Goal: Task Accomplishment & Management: Complete application form

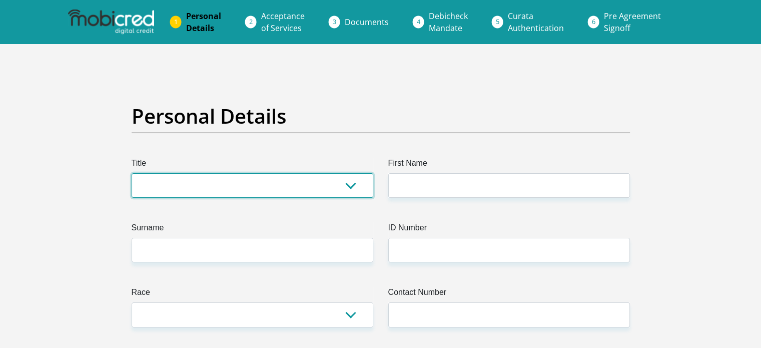
click at [324, 191] on select "Mr Ms Mrs Dr [PERSON_NAME]" at bounding box center [253, 185] width 242 height 25
select select "Mr"
click at [132, 173] on select "Mr Ms Mrs Dr [PERSON_NAME]" at bounding box center [253, 185] width 242 height 25
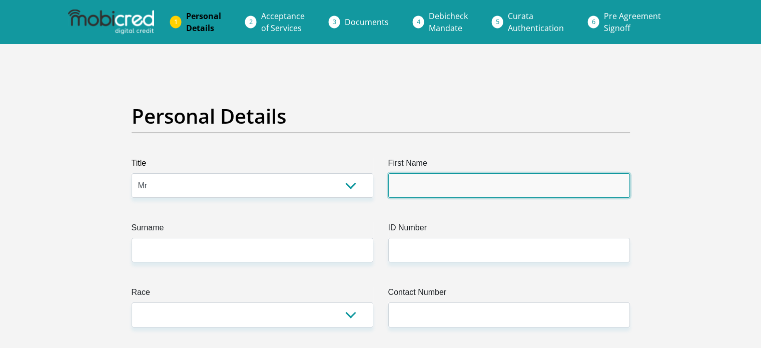
click at [416, 185] on input "First Name" at bounding box center [509, 185] width 242 height 25
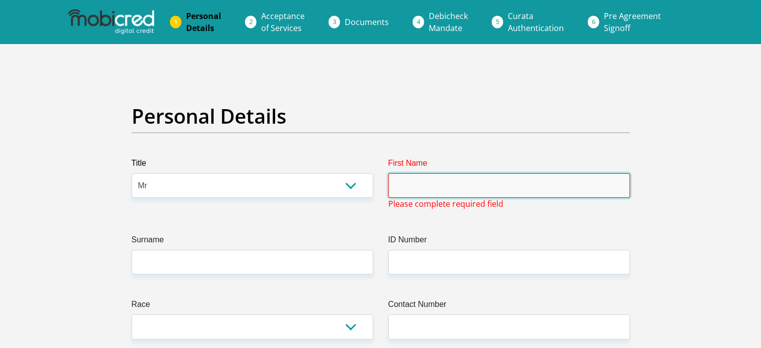
click at [429, 184] on input "First Name" at bounding box center [509, 185] width 242 height 25
type input "Kutlwano"
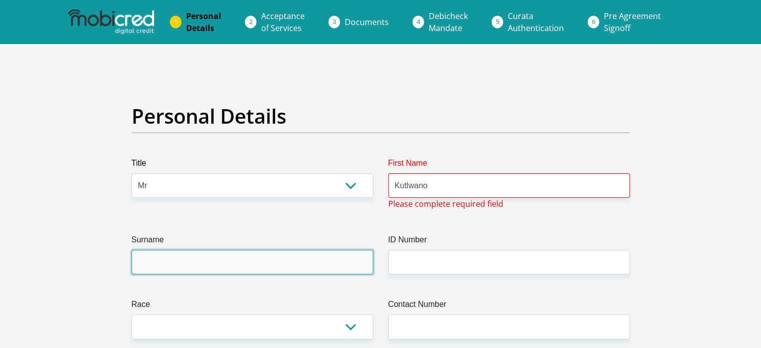
type input "Tlapu"
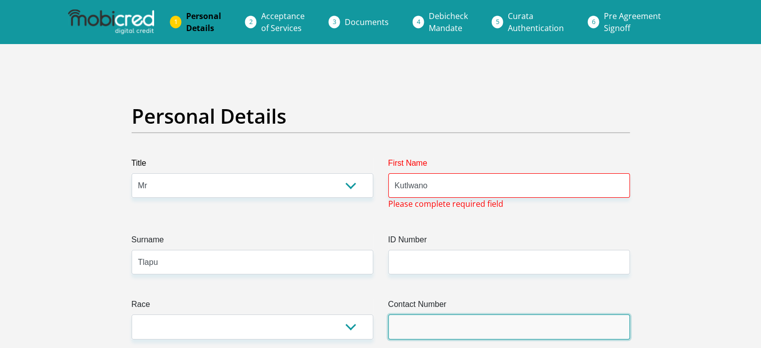
type input "0639127649"
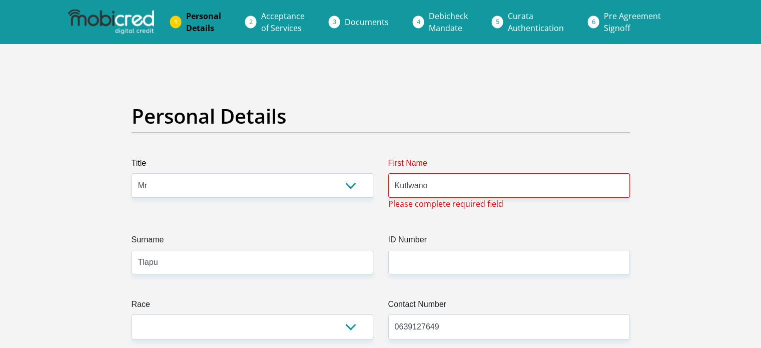
select select "ZAF"
type input "12 caddis place midstream estates"
type input "Tshwane"
type input "1692"
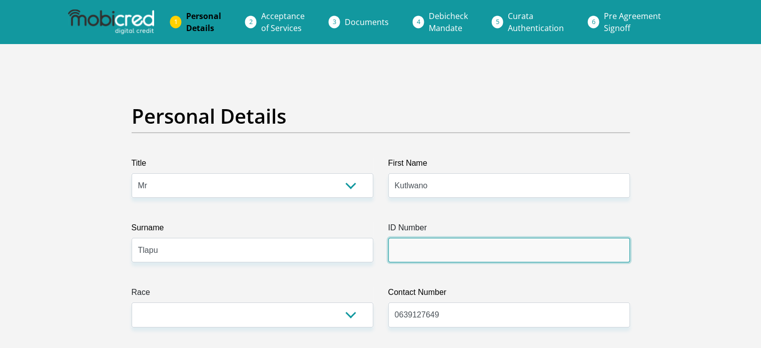
click at [444, 247] on input "ID Number" at bounding box center [509, 250] width 242 height 25
type input "0207095741089"
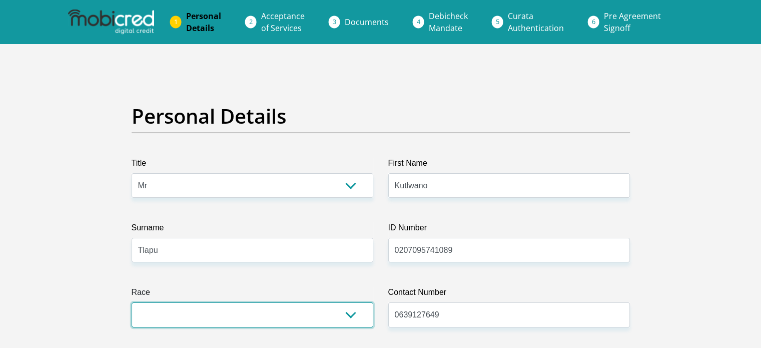
click at [355, 316] on select "Black Coloured Indian White Other" at bounding box center [253, 314] width 242 height 25
select select "1"
click at [132, 302] on select "Black Coloured Indian White Other" at bounding box center [253, 314] width 242 height 25
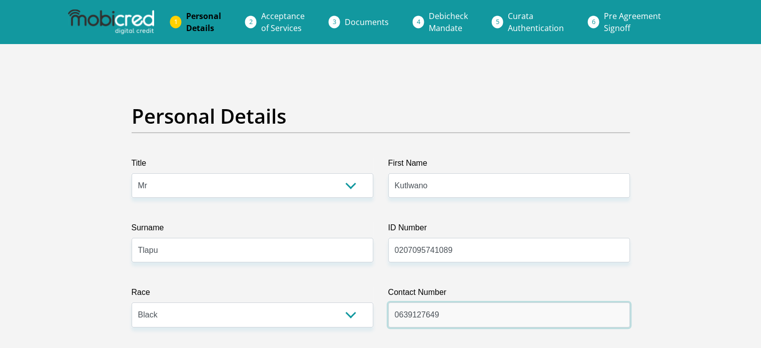
drag, startPoint x: 454, startPoint y: 317, endPoint x: 53, endPoint y: 244, distance: 408.0
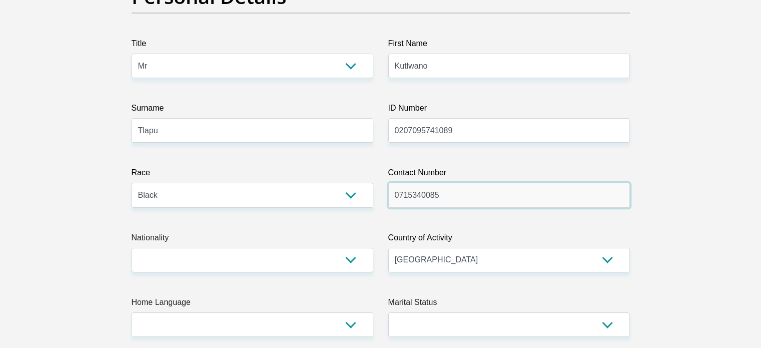
scroll to position [233, 0]
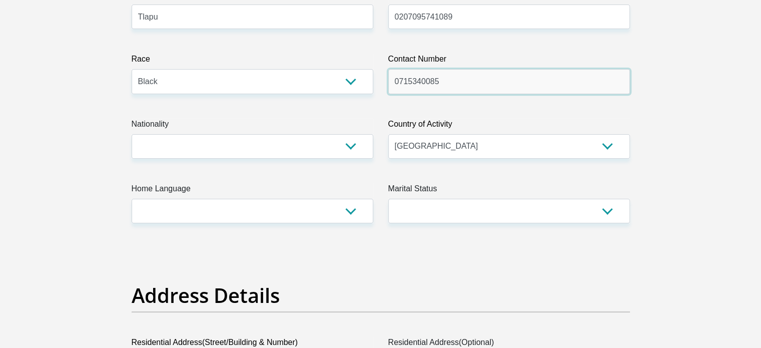
type input "0715340085"
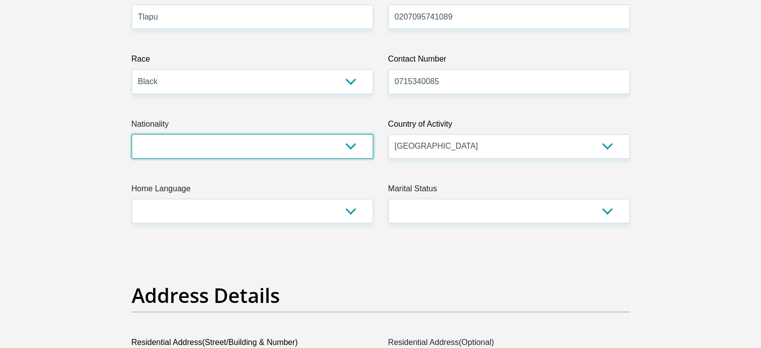
click at [334, 144] on select "[GEOGRAPHIC_DATA] [GEOGRAPHIC_DATA] [GEOGRAPHIC_DATA] [GEOGRAPHIC_DATA] [GEOGRA…" at bounding box center [253, 146] width 242 height 25
select select "ZAF"
click at [132, 134] on select "[GEOGRAPHIC_DATA] [GEOGRAPHIC_DATA] [GEOGRAPHIC_DATA] [GEOGRAPHIC_DATA] [GEOGRA…" at bounding box center [253, 146] width 242 height 25
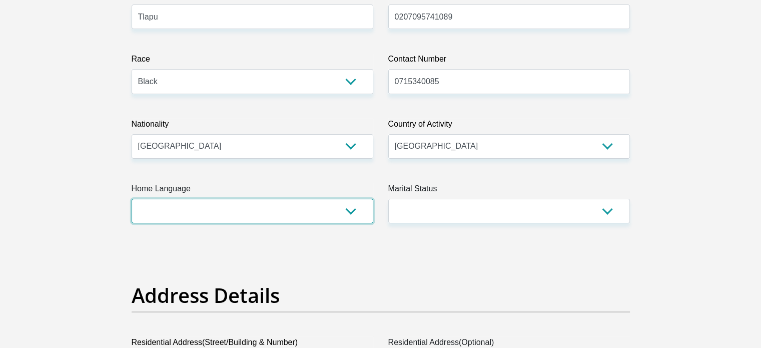
click at [360, 206] on select "Afrikaans English Sepedi South Ndebele Southern Sotho Swati Tsonga Tswana Venda…" at bounding box center [253, 211] width 242 height 25
select select "tsn"
click at [132, 199] on select "Afrikaans English Sepedi South Ndebele Southern Sotho Swati Tsonga Tswana Venda…" at bounding box center [253, 211] width 242 height 25
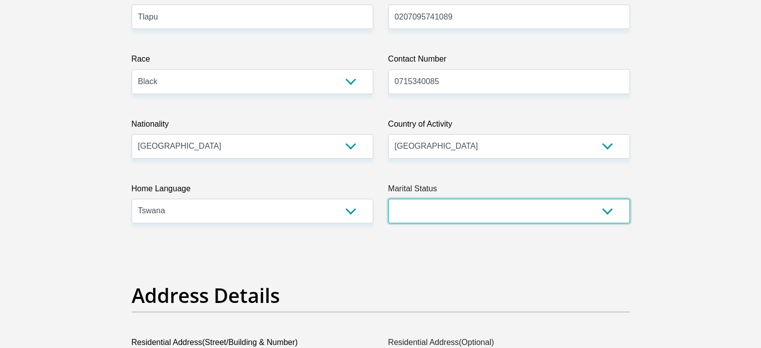
drag, startPoint x: 444, startPoint y: 198, endPoint x: 441, endPoint y: 203, distance: 5.8
click at [444, 199] on select "Married ANC Single Divorced Widowed Married COP or Customary Law" at bounding box center [509, 211] width 242 height 25
select select "2"
click at [388, 199] on select "Married ANC Single Divorced Widowed Married COP or Customary Law" at bounding box center [509, 211] width 242 height 25
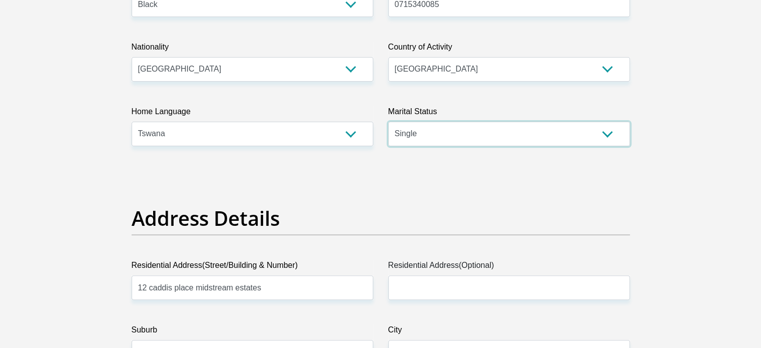
scroll to position [467, 0]
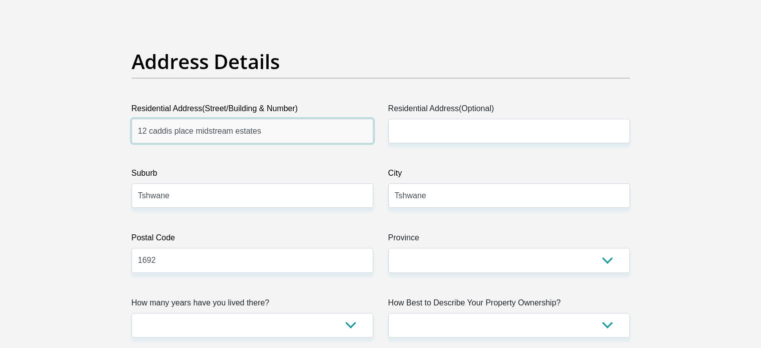
drag, startPoint x: 346, startPoint y: 126, endPoint x: 339, endPoint y: 128, distance: 7.7
click at [346, 126] on input "12 caddis place midstream estates" at bounding box center [253, 131] width 242 height 25
type input "1904 [GEOGRAPHIC_DATA]"
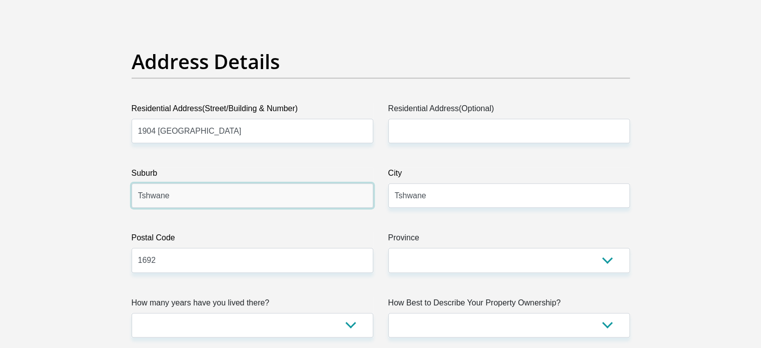
drag, startPoint x: 357, startPoint y: 199, endPoint x: 310, endPoint y: 199, distance: 47.0
click at [357, 199] on input "Tshwane" at bounding box center [253, 195] width 242 height 25
type input "Krugersdorp"
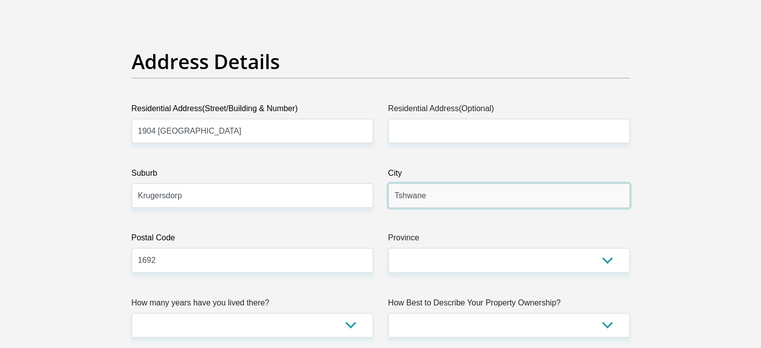
click at [432, 190] on input "Tshwane" at bounding box center [509, 195] width 242 height 25
type input "Krugersdorp"
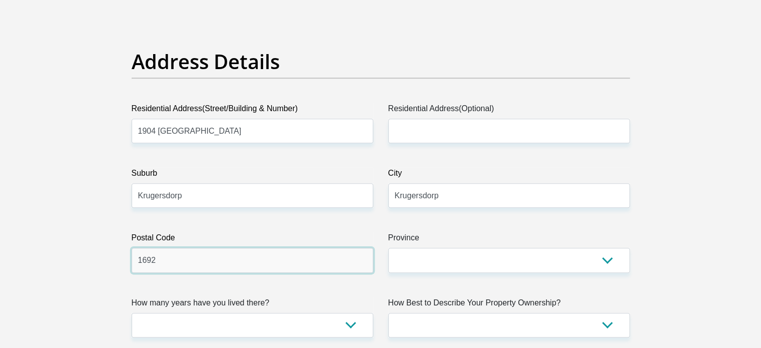
drag, startPoint x: 330, startPoint y: 264, endPoint x: 166, endPoint y: 276, distance: 164.6
type input "1754"
click at [437, 245] on label "Province" at bounding box center [509, 240] width 242 height 16
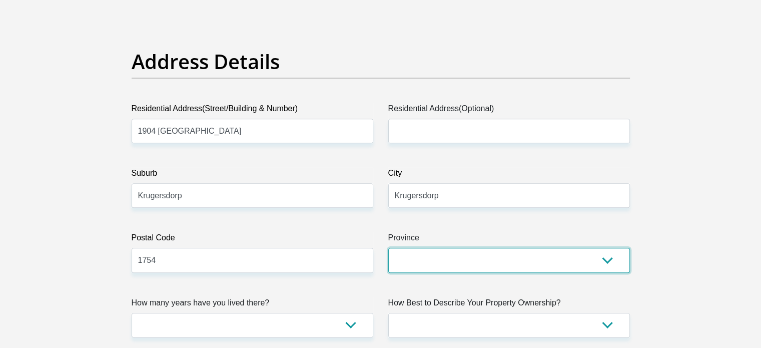
click at [437, 248] on select "Eastern Cape Free State [GEOGRAPHIC_DATA] [GEOGRAPHIC_DATA][DATE] [GEOGRAPHIC_D…" at bounding box center [509, 260] width 242 height 25
click at [417, 260] on select "Eastern Cape Free State [GEOGRAPHIC_DATA] [GEOGRAPHIC_DATA][DATE] [GEOGRAPHIC_D…" at bounding box center [509, 260] width 242 height 25
select select "Gauteng"
click at [388, 248] on select "Eastern Cape Free State [GEOGRAPHIC_DATA] [GEOGRAPHIC_DATA][DATE] [GEOGRAPHIC_D…" at bounding box center [509, 260] width 242 height 25
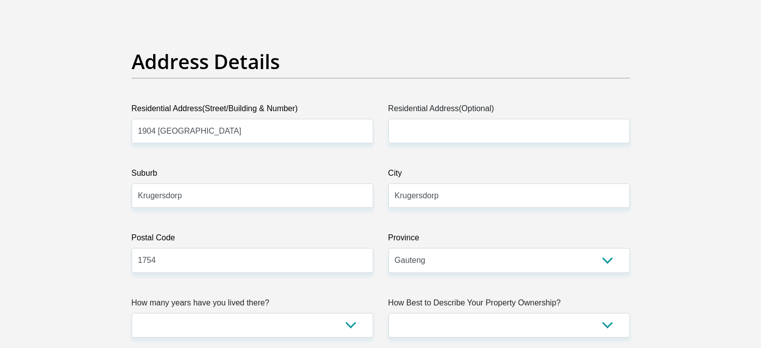
click at [408, 96] on div "Address Details" at bounding box center [380, 76] width 513 height 53
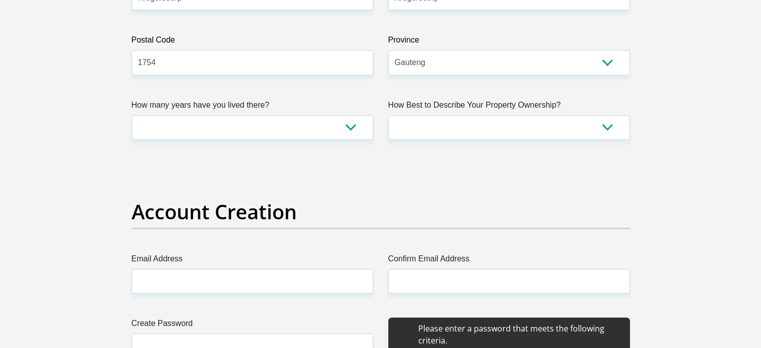
scroll to position [701, 0]
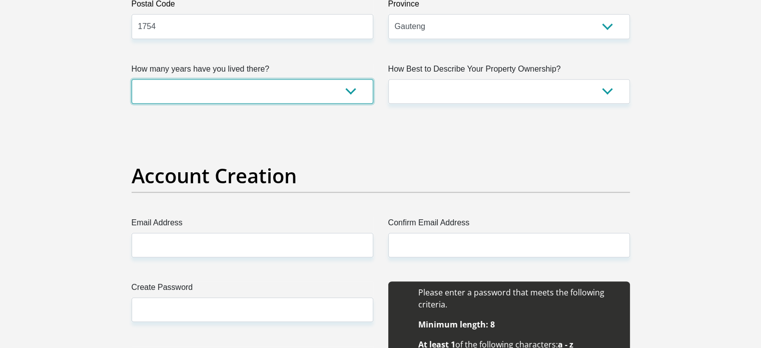
click at [296, 102] on select "less than 1 year 1-3 years 3-5 years 5+ years" at bounding box center [253, 91] width 242 height 25
select select "2"
click at [132, 79] on select "less than 1 year 1-3 years 3-5 years 5+ years" at bounding box center [253, 91] width 242 height 25
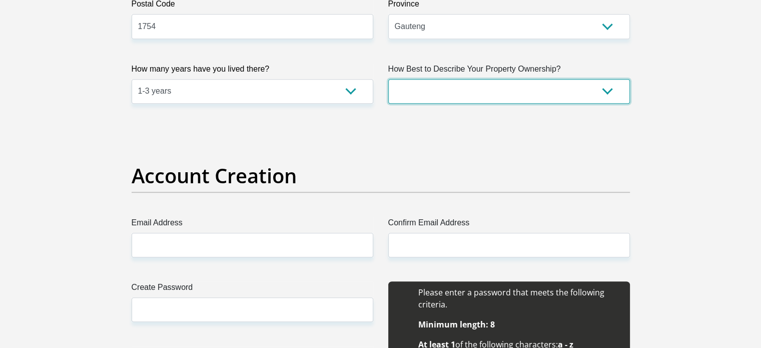
click at [458, 87] on select "Owned Rented Family Owned Company Dwelling" at bounding box center [509, 91] width 242 height 25
select select "parents"
click at [388, 79] on select "Owned Rented Family Owned Company Dwelling" at bounding box center [509, 91] width 242 height 25
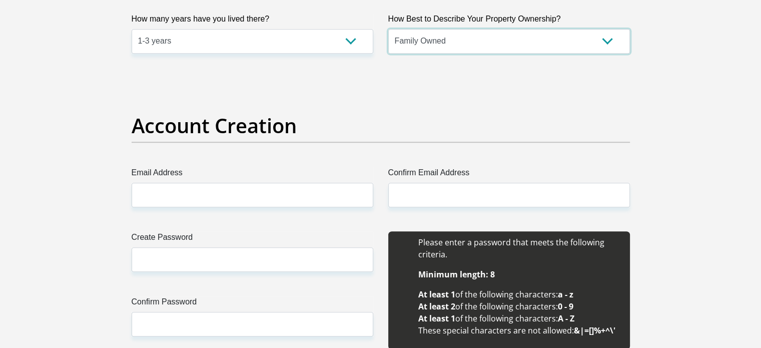
scroll to position [817, 0]
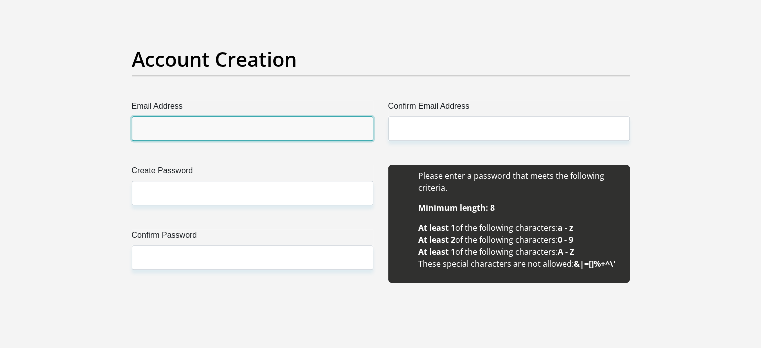
click at [244, 122] on input "Email Address" at bounding box center [253, 128] width 242 height 25
type input "[EMAIL_ADDRESS][DOMAIN_NAME]"
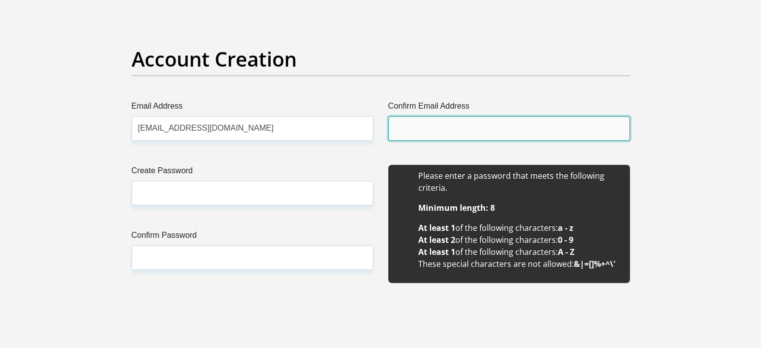
type input "[EMAIL_ADDRESS][DOMAIN_NAME]"
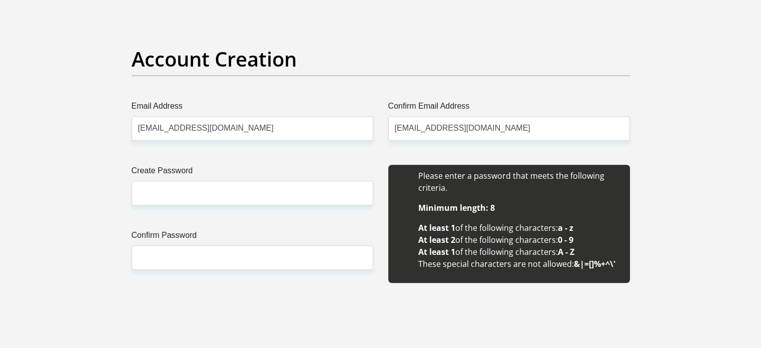
type input "Kutlwano"
type input "Tlapu"
type input "0639127649"
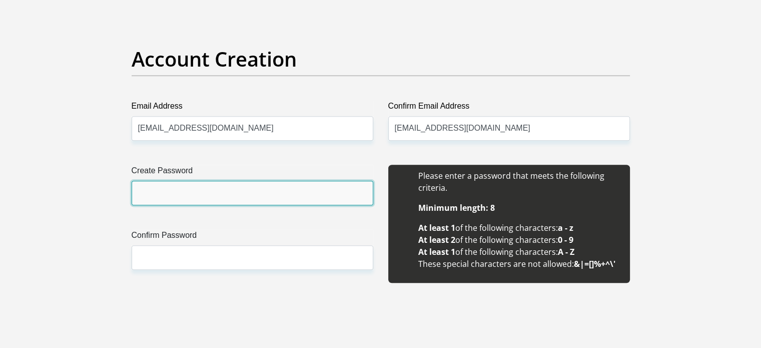
click at [246, 186] on input "Create Password" at bounding box center [253, 193] width 242 height 25
click at [262, 188] on input "Kehumisitswe7891" at bounding box center [253, 193] width 242 height 25
drag, startPoint x: 268, startPoint y: 190, endPoint x: -122, endPoint y: 136, distance: 394.1
type input "Kehumisitswe7891*"
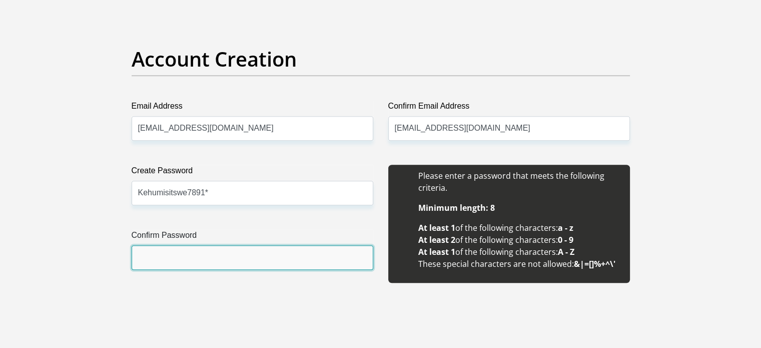
click at [195, 255] on input "Confirm Password" at bounding box center [253, 257] width 242 height 25
paste input "Kehumisitswe7891*"
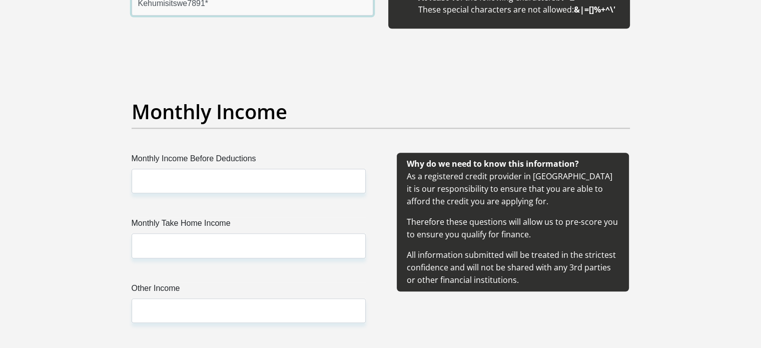
scroll to position [1051, 0]
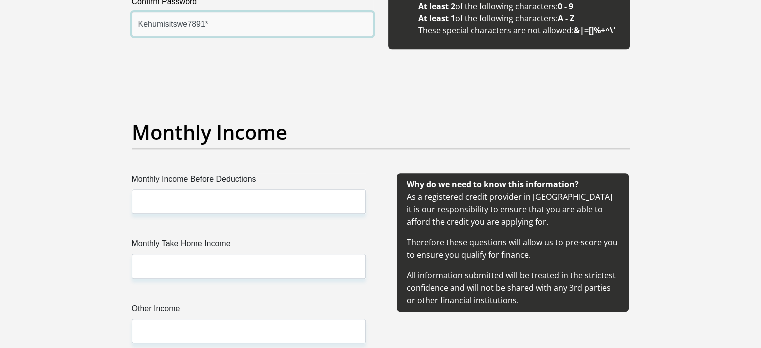
type input "Kehumisitswe7891*"
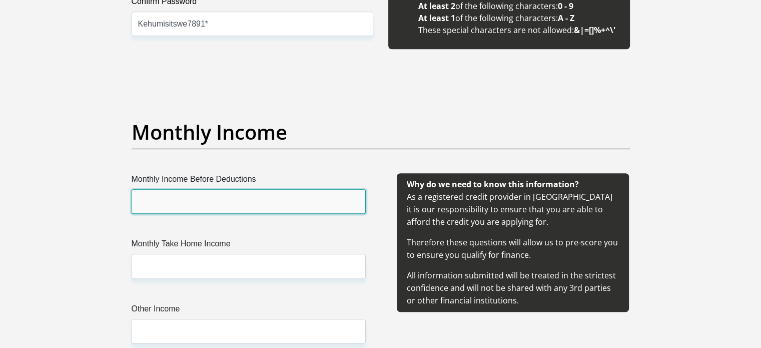
click at [260, 198] on input "Monthly Income Before Deductions" at bounding box center [249, 201] width 234 height 25
type input "8000"
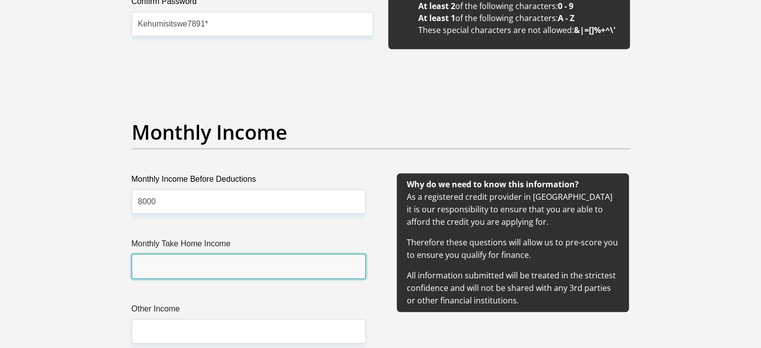
click at [190, 265] on input "Monthly Take Home Income" at bounding box center [249, 266] width 234 height 25
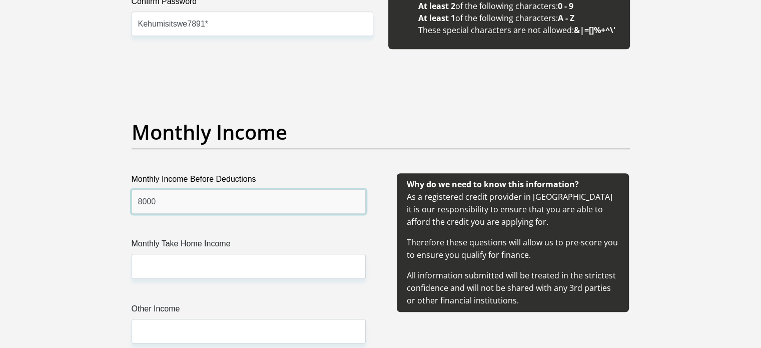
drag, startPoint x: 196, startPoint y: 198, endPoint x: 118, endPoint y: 190, distance: 78.4
type input "8500"
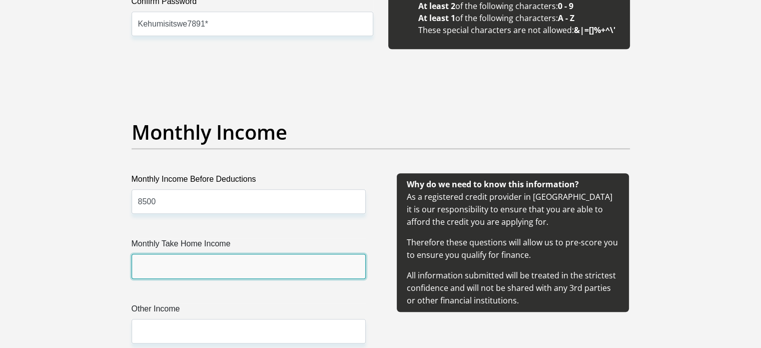
click at [211, 269] on input "Monthly Take Home Income" at bounding box center [249, 266] width 234 height 25
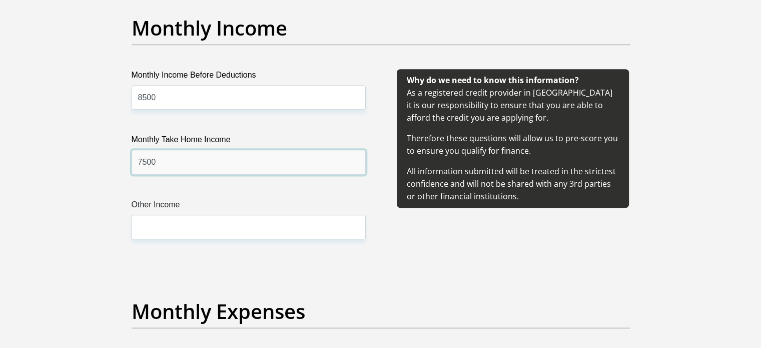
scroll to position [1168, 0]
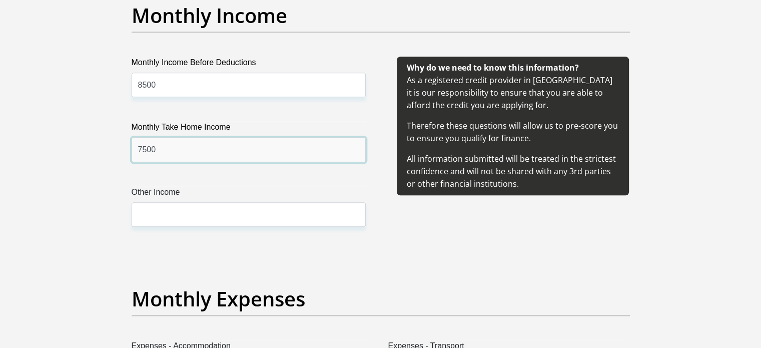
type input "7500"
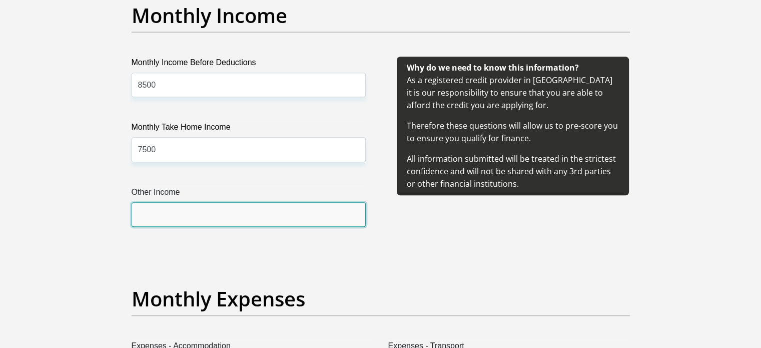
click at [192, 208] on input "Other Income" at bounding box center [249, 214] width 234 height 25
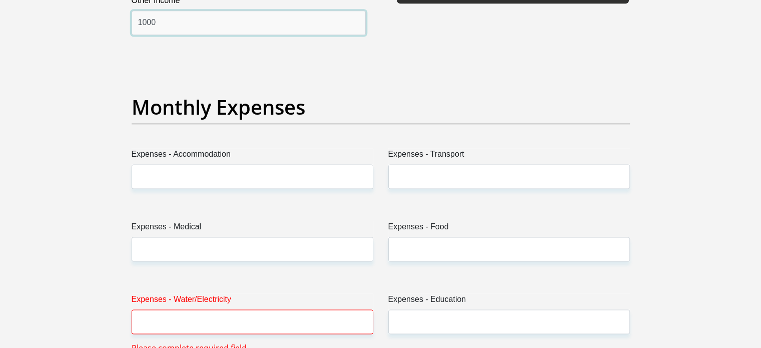
scroll to position [1401, 0]
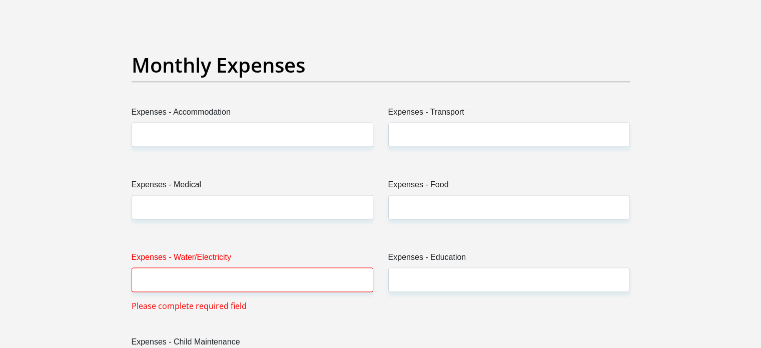
type input "1000"
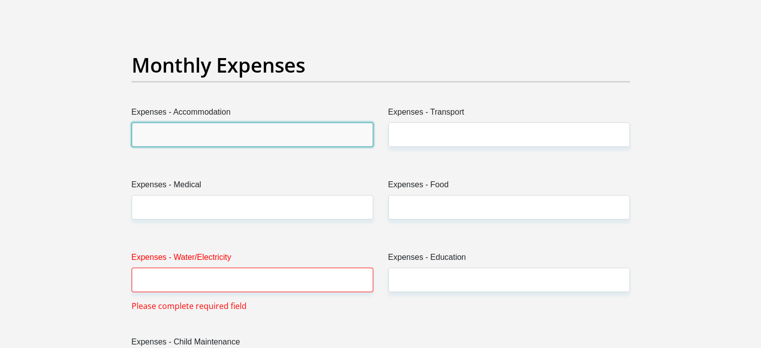
click at [246, 128] on input "Expenses - Accommodation" at bounding box center [253, 134] width 242 height 25
type input "0"
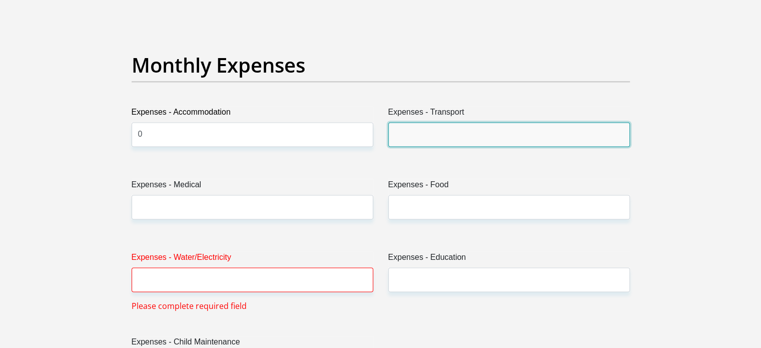
click at [478, 136] on input "Expenses - Transport" at bounding box center [509, 134] width 242 height 25
type input "1200"
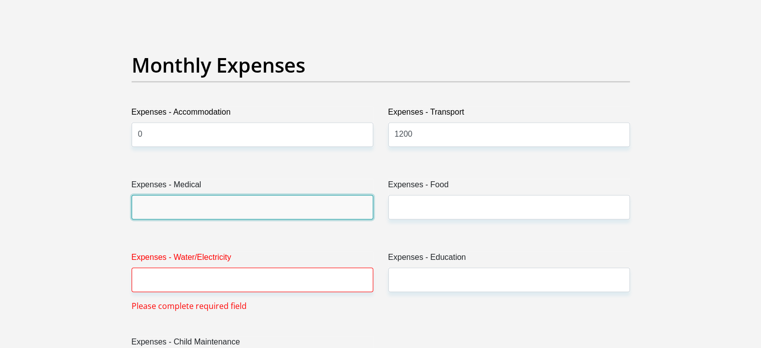
click at [282, 213] on input "Expenses - Medical" at bounding box center [253, 207] width 242 height 25
type input "0"
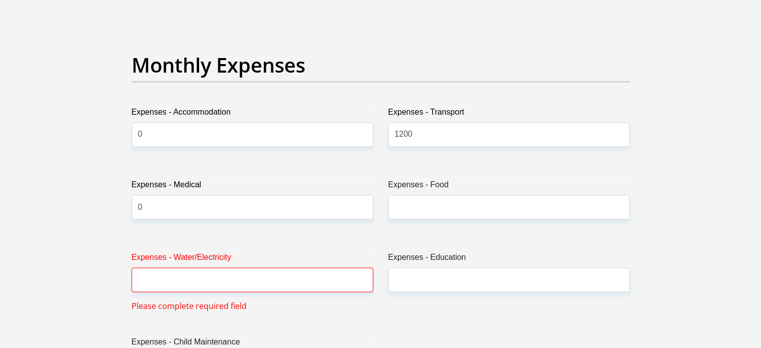
click at [404, 219] on div "Expenses - Food" at bounding box center [509, 203] width 257 height 49
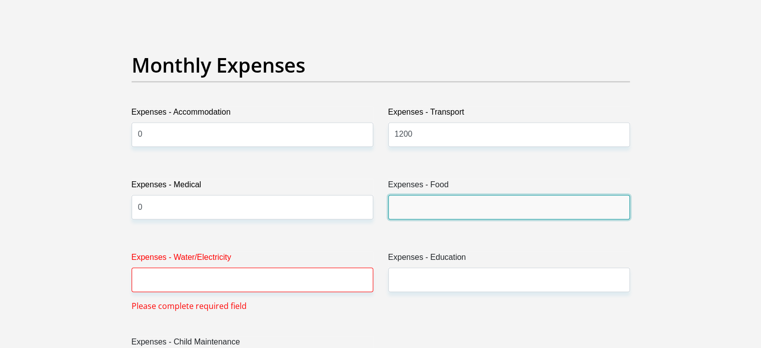
click at [408, 211] on input "Expenses - Food" at bounding box center [509, 207] width 242 height 25
type input "700"
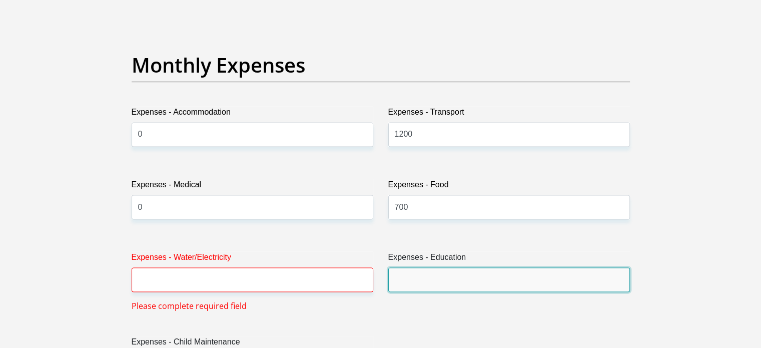
click at [445, 270] on input "Expenses - Education" at bounding box center [509, 279] width 242 height 25
type input "0"
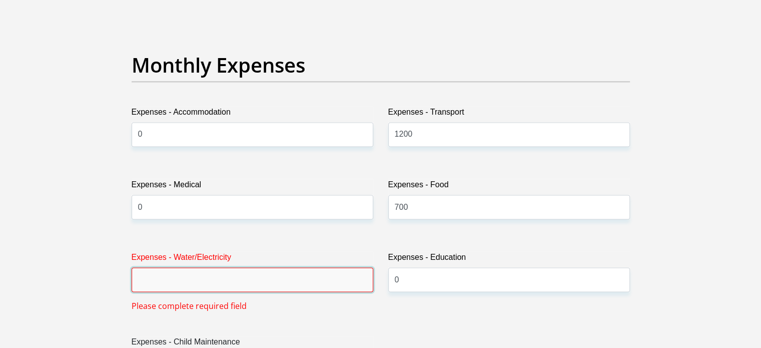
click at [264, 274] on input "Expenses - Water/Electricity" at bounding box center [253, 279] width 242 height 25
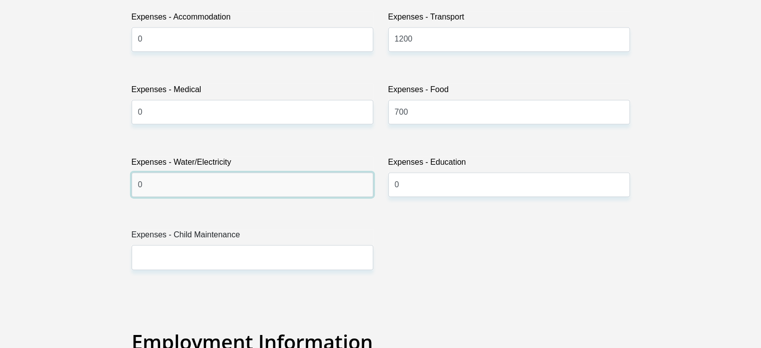
scroll to position [1518, 0]
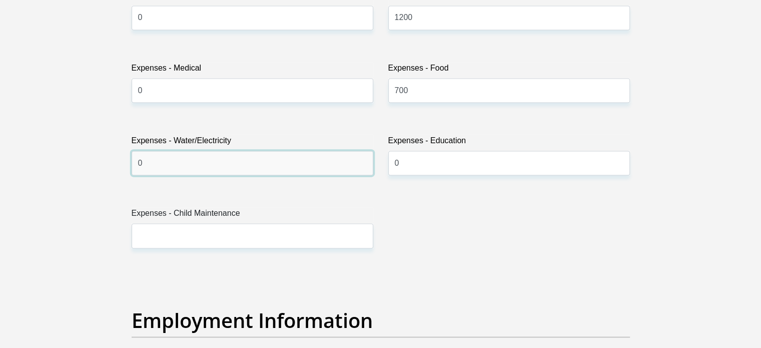
type input "0"
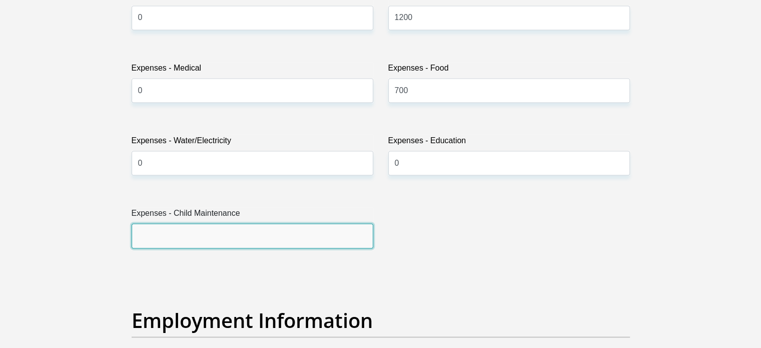
click at [247, 232] on input "Expenses - Child Maintenance" at bounding box center [253, 235] width 242 height 25
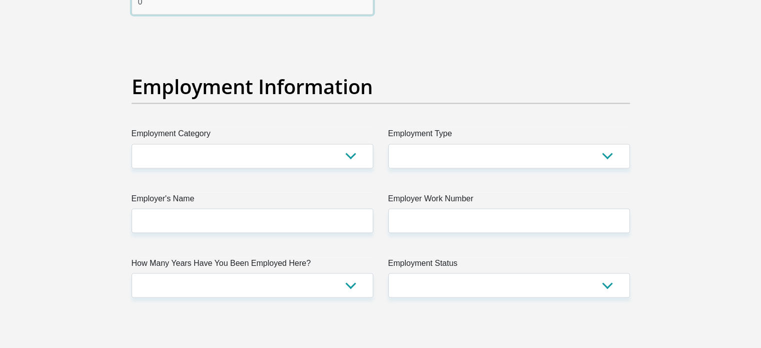
type input "0"
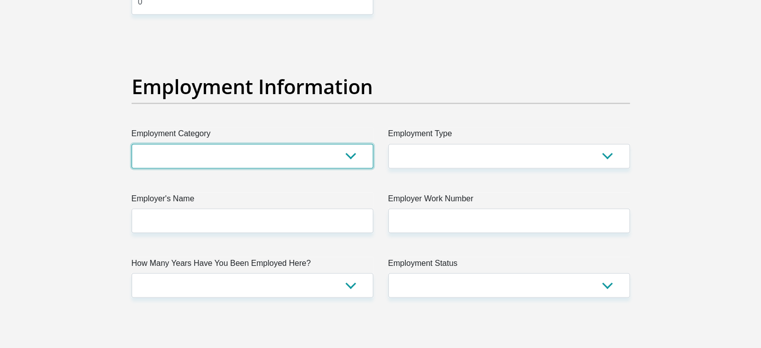
click at [184, 149] on select "AGRICULTURE ALCOHOL & TOBACCO CONSTRUCTION MATERIALS METALLURGY EQUIPMENT FOR R…" at bounding box center [253, 156] width 242 height 25
select select "14"
click at [132, 144] on select "AGRICULTURE ALCOHOL & TOBACCO CONSTRUCTION MATERIALS METALLURGY EQUIPMENT FOR R…" at bounding box center [253, 156] width 242 height 25
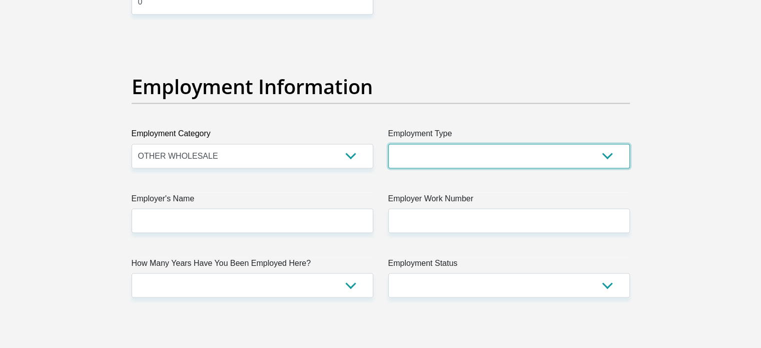
click at [412, 154] on select "College/Lecturer Craft Seller Creative Driver Executive Farmer Forces - Non Com…" at bounding box center [509, 156] width 242 height 25
click at [388, 144] on select "College/Lecturer Craft Seller Creative Driver Executive Farmer Forces - Non Com…" at bounding box center [509, 156] width 242 height 25
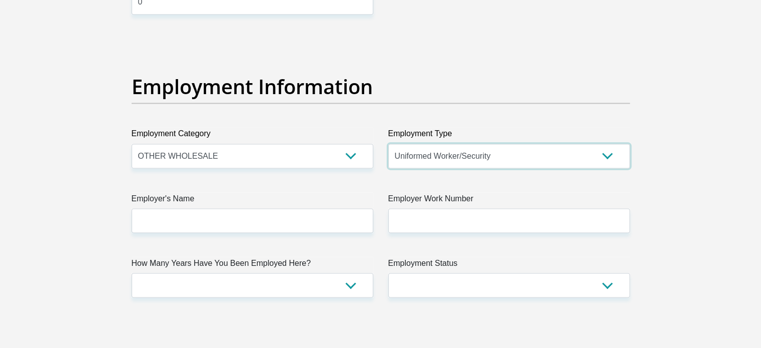
drag, startPoint x: 517, startPoint y: 154, endPoint x: 506, endPoint y: 154, distance: 11.0
click at [517, 154] on select "College/Lecturer Craft Seller Creative Driver Executive Farmer Forces - Non Com…" at bounding box center [509, 156] width 242 height 25
click at [388, 144] on select "College/Lecturer Craft Seller Creative Driver Executive Farmer Forces - Non Com…" at bounding box center [509, 156] width 242 height 25
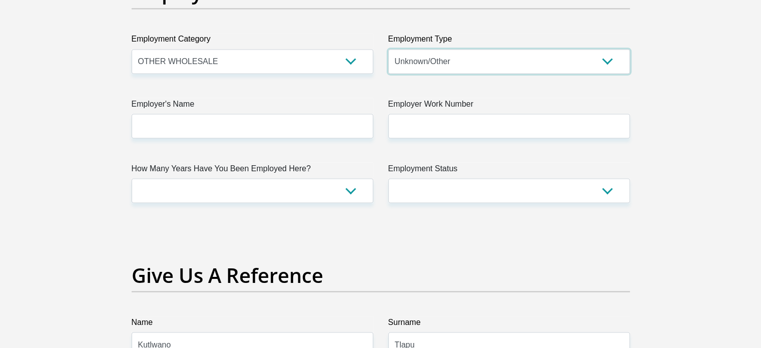
scroll to position [1868, 0]
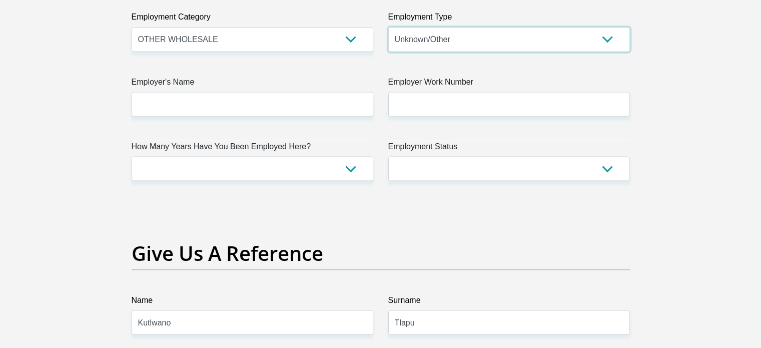
click at [494, 40] on select "College/Lecturer Craft Seller Creative Driver Executive Farmer Forces - Non Com…" at bounding box center [509, 39] width 242 height 25
select select "Office Staff/Clerk"
click at [388, 27] on select "College/Lecturer Craft Seller Creative Driver Executive Farmer Forces - Non Com…" at bounding box center [509, 39] width 242 height 25
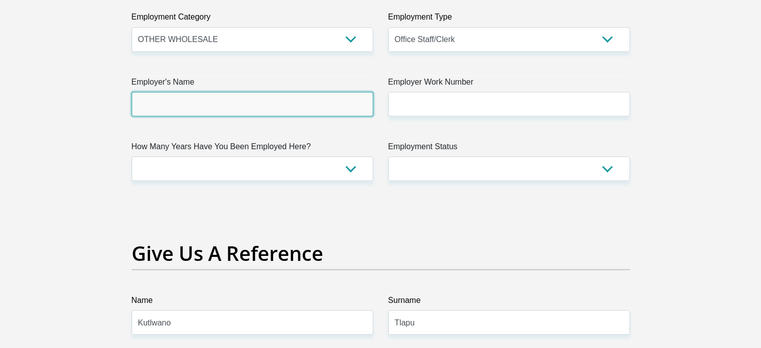
click at [274, 114] on input "Employer's Name" at bounding box center [253, 104] width 242 height 25
type input "Pepkorlifestyle"
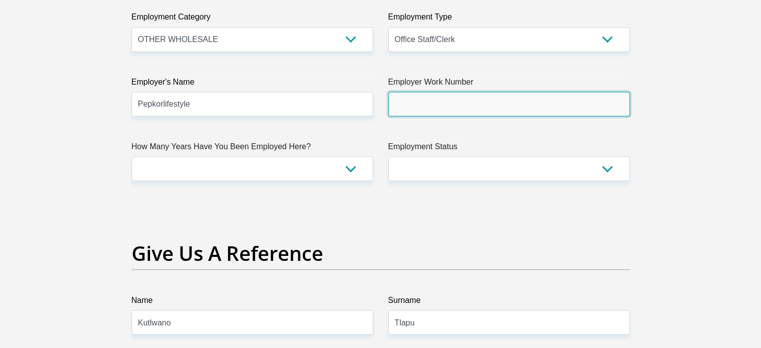
click at [465, 92] on input "Employer Work Number" at bounding box center [509, 104] width 242 height 25
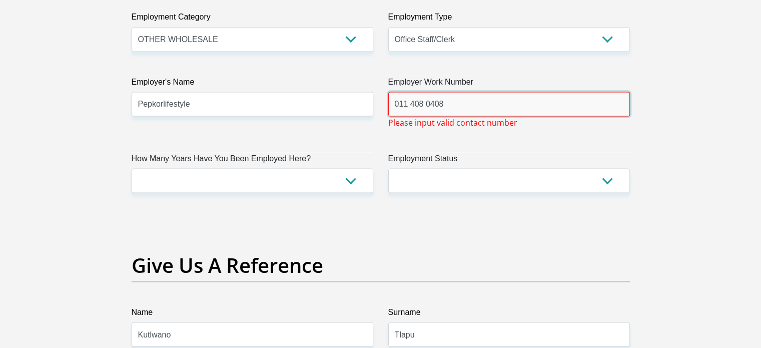
drag, startPoint x: 472, startPoint y: 101, endPoint x: 139, endPoint y: 105, distance: 333.3
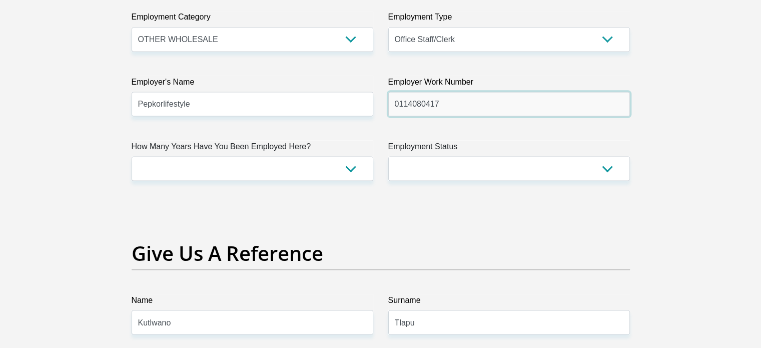
type input "0114080417"
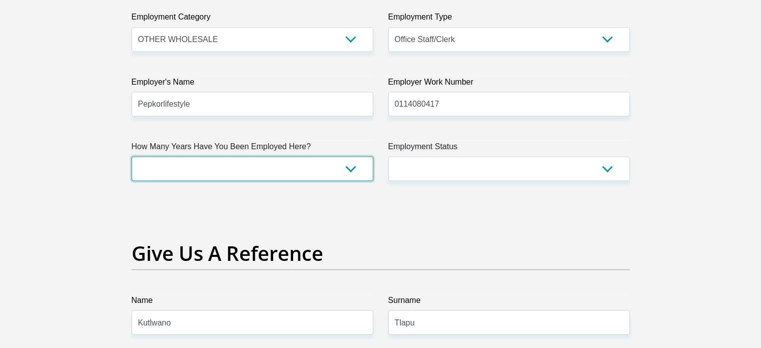
click at [252, 173] on select "less than 1 year 1-3 years 3-5 years 5+ years" at bounding box center [253, 168] width 242 height 25
select select "24"
click at [132, 156] on select "less than 1 year 1-3 years 3-5 years 5+ years" at bounding box center [253, 168] width 242 height 25
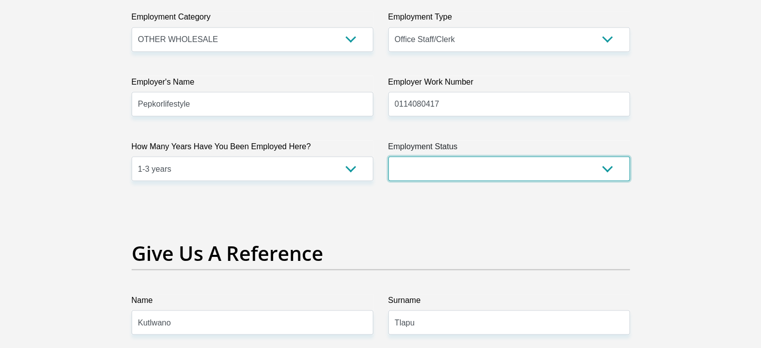
click at [434, 163] on select "Permanent/Full-time Part-time/Casual [DEMOGRAPHIC_DATA] Worker Self-Employed Ho…" at bounding box center [509, 168] width 242 height 25
select select "1"
click at [388, 156] on select "Permanent/Full-time Part-time/Casual [DEMOGRAPHIC_DATA] Worker Self-Employed Ho…" at bounding box center [509, 168] width 242 height 25
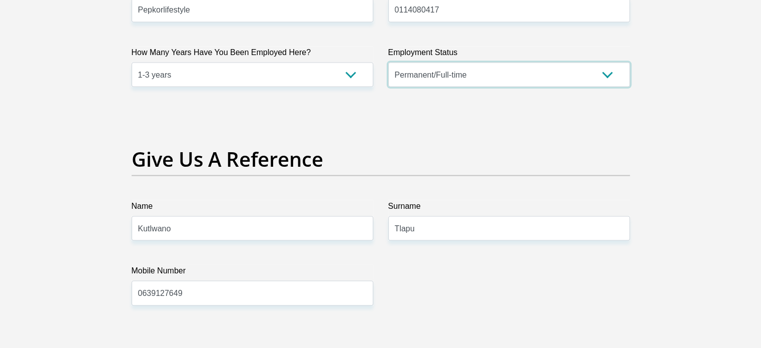
scroll to position [1985, 0]
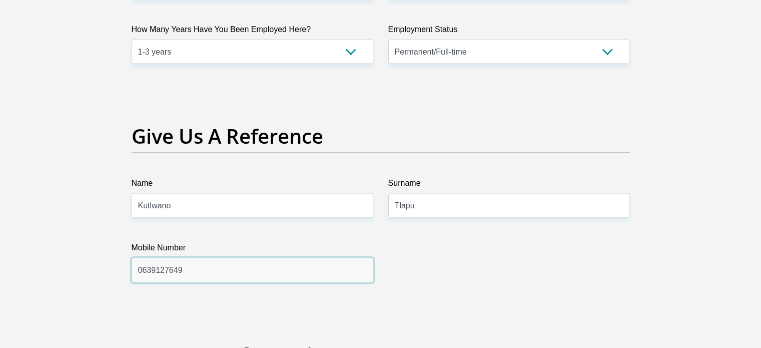
drag, startPoint x: 296, startPoint y: 260, endPoint x: 1, endPoint y: 251, distance: 295.9
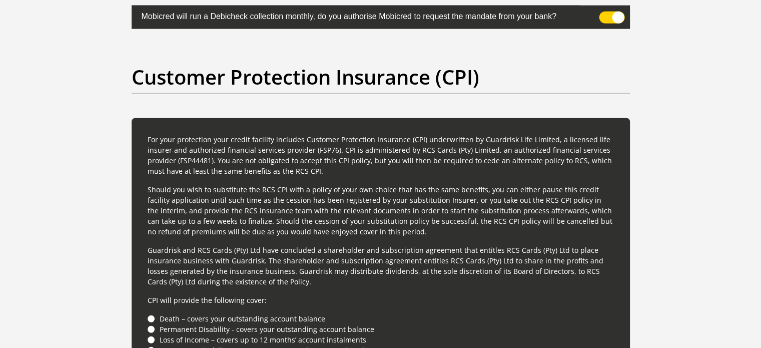
scroll to position [2686, 0]
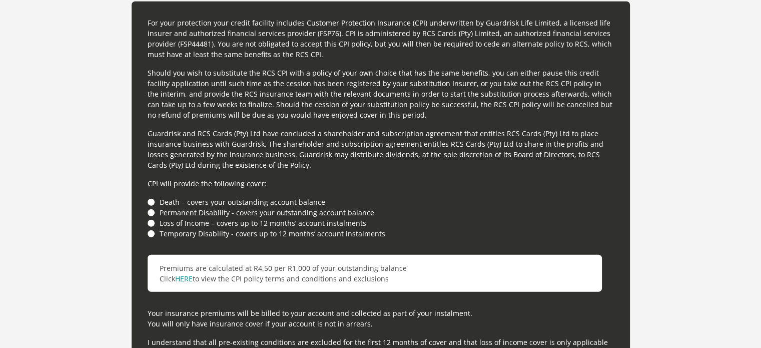
type input "071"
click at [153, 203] on li "Death – covers your outstanding account balance" at bounding box center [381, 202] width 466 height 11
click at [190, 280] on link "HERE" at bounding box center [184, 279] width 18 height 10
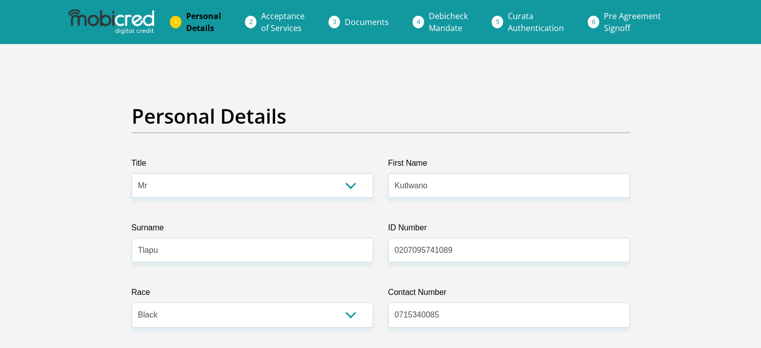
scroll to position [117, 0]
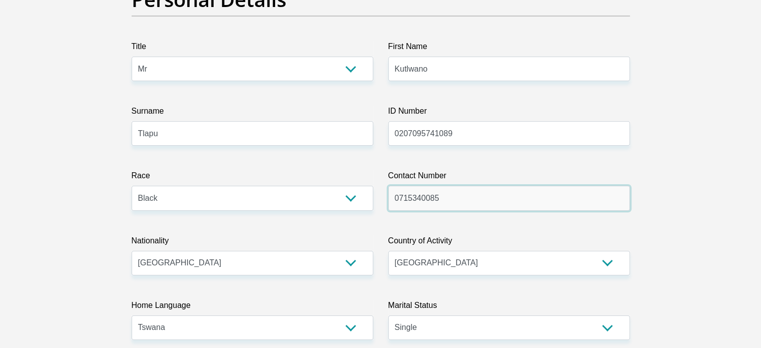
drag, startPoint x: 462, startPoint y: 197, endPoint x: 97, endPoint y: 186, distance: 365.0
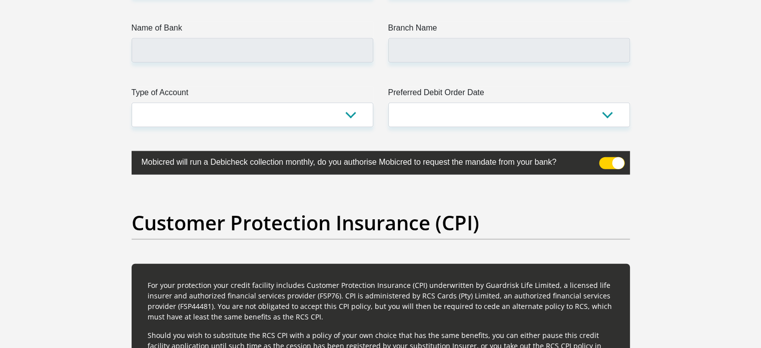
scroll to position [2307, 0]
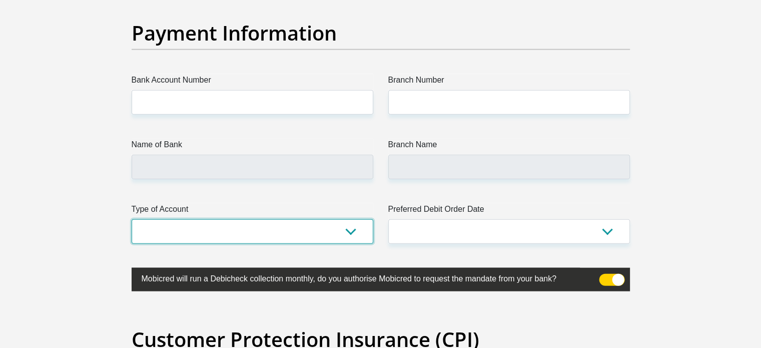
click at [263, 219] on select "Cheque Savings" at bounding box center [253, 231] width 242 height 25
select select "SAV"
click at [132, 219] on select "Cheque Savings" at bounding box center [253, 231] width 242 height 25
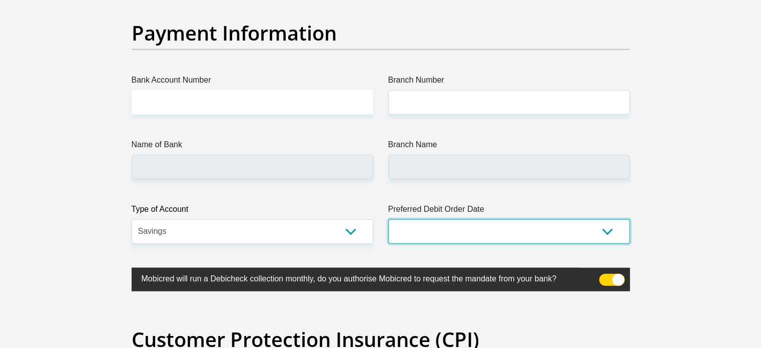
click at [416, 229] on select "1st 2nd 3rd 4th 5th 7th 18th 19th 20th 21st 22nd 23rd 24th 25th 26th 27th 28th …" at bounding box center [509, 231] width 242 height 25
select select "1"
click at [388, 219] on select "1st 2nd 3rd 4th 5th 7th 18th 19th 20th 21st 22nd 23rd 24th 25th 26th 27th 28th …" at bounding box center [509, 231] width 242 height 25
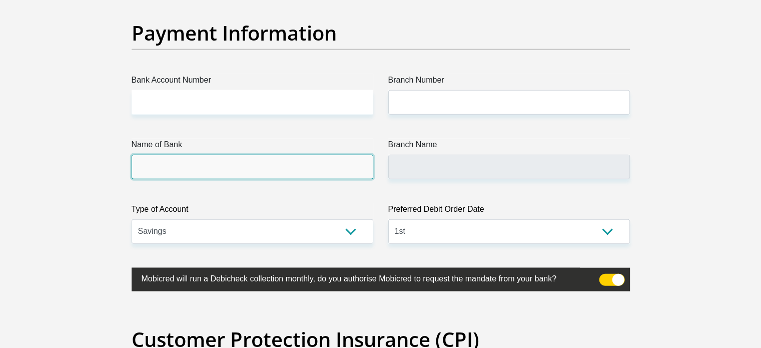
click at [290, 164] on input "Name of Bank" at bounding box center [253, 167] width 242 height 25
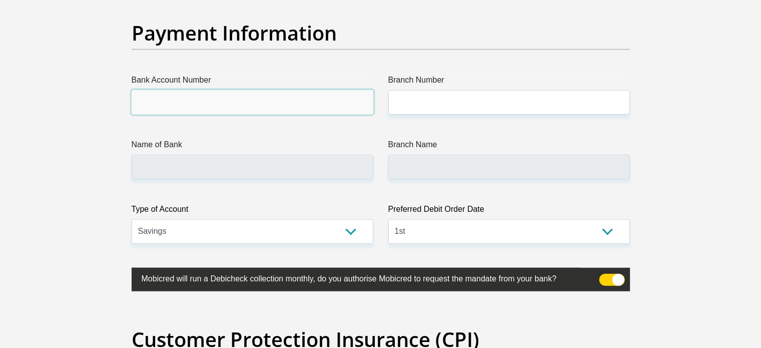
click at [221, 95] on input "Bank Account Number" at bounding box center [253, 102] width 242 height 25
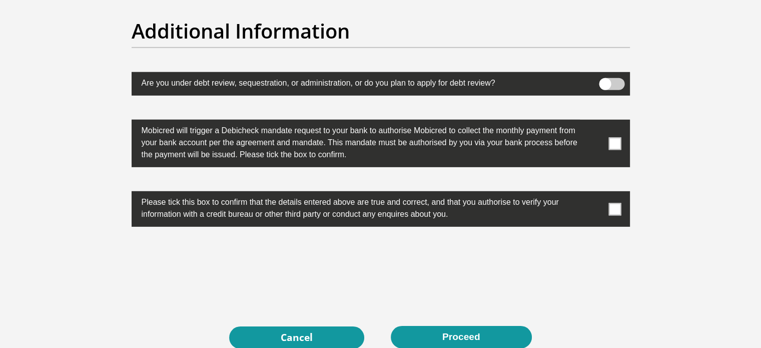
scroll to position [3241, 0]
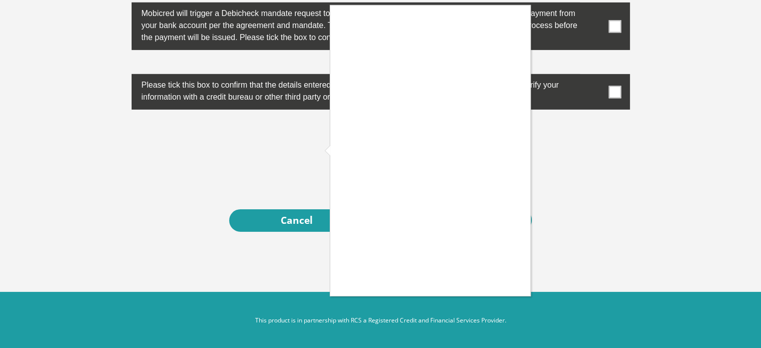
click at [651, 169] on div at bounding box center [380, 174] width 761 height 348
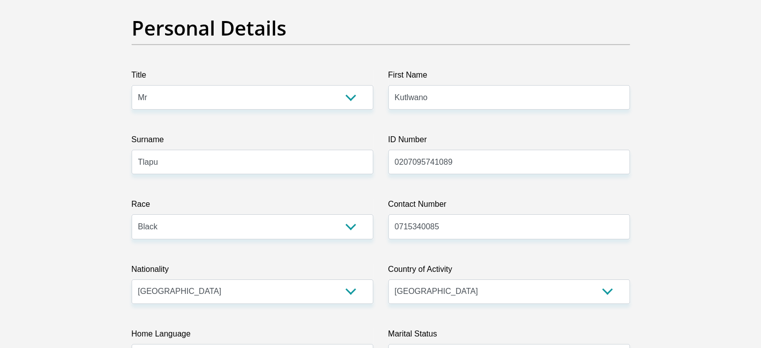
scroll to position [0, 0]
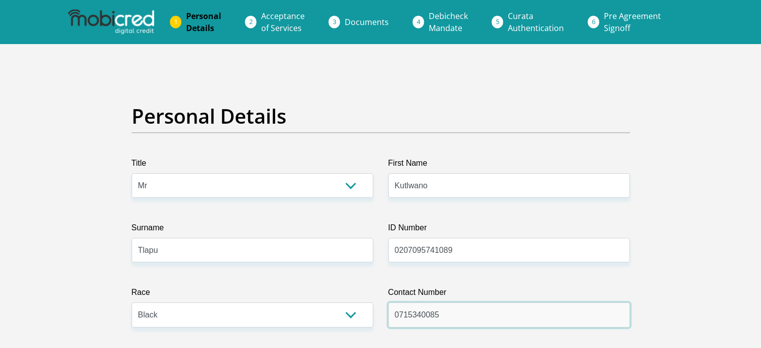
drag, startPoint x: 483, startPoint y: 316, endPoint x: 224, endPoint y: 293, distance: 259.7
